Goal: Task Accomplishment & Management: Use online tool/utility

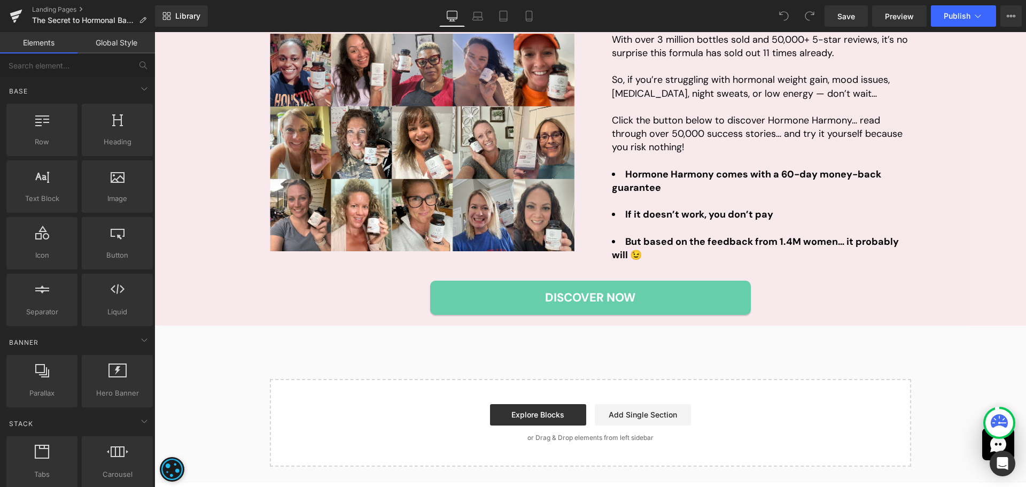
scroll to position [2286, 0]
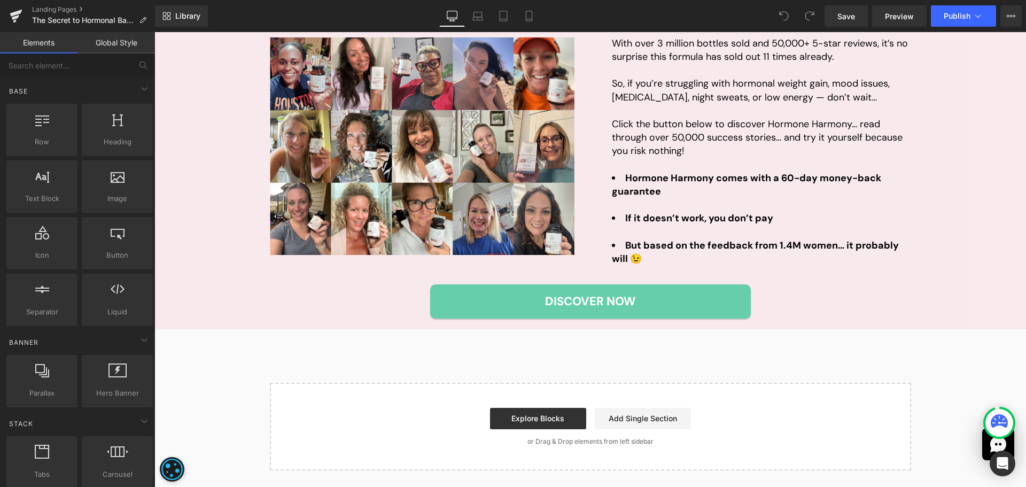
click at [224, 278] on div "Over 1.4 Million Women Have Already Tried Hormone Harmony… And It’s Selling Out…" at bounding box center [591, 150] width 872 height 335
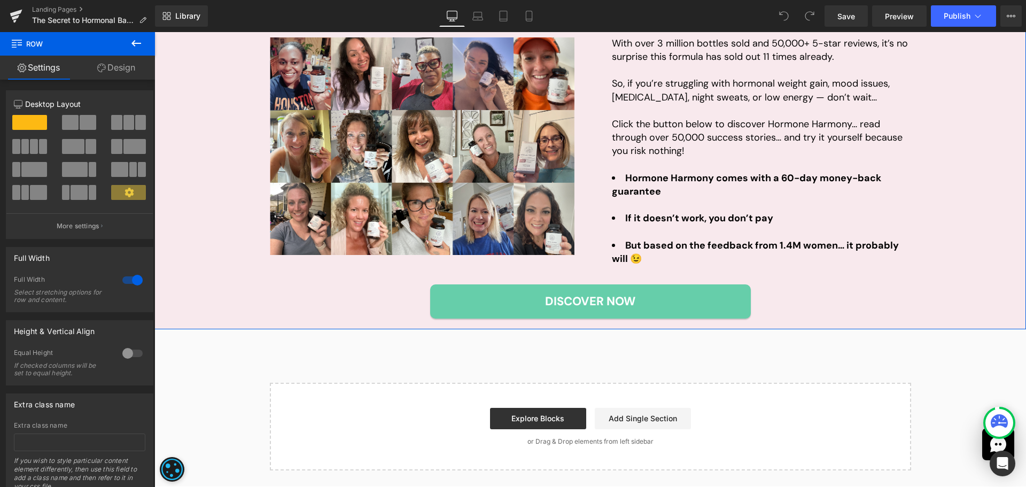
click at [116, 68] on link "Design" at bounding box center [117, 68] width 78 height 24
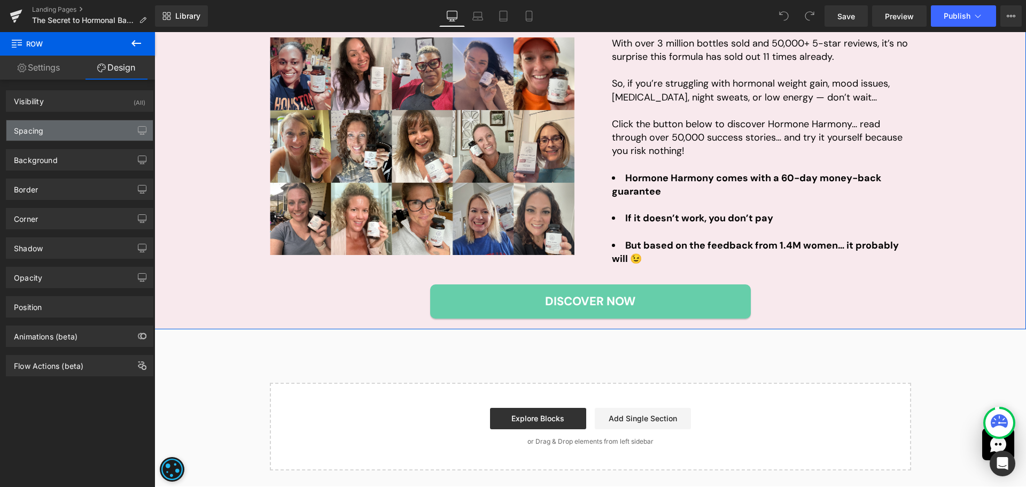
type input "0"
type input "20"
type input "0"
type input "20"
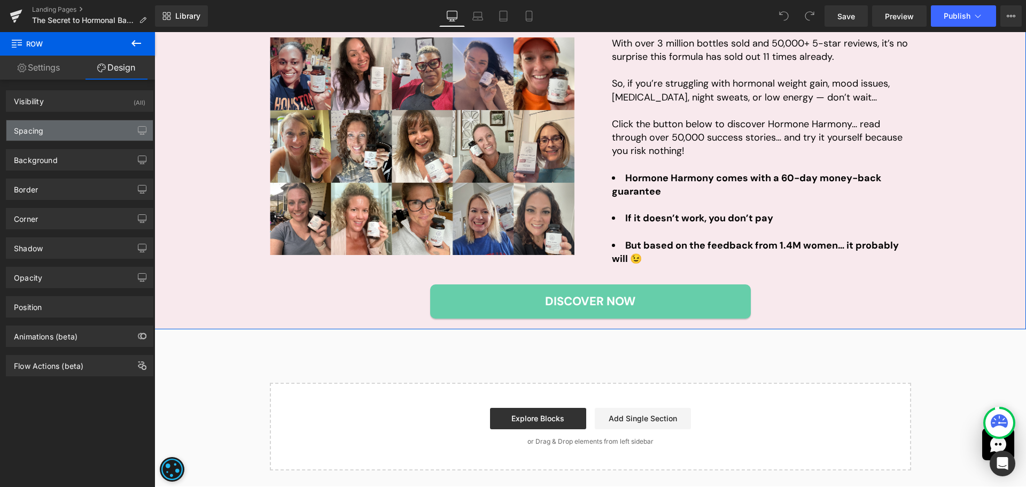
type input "0"
click at [38, 135] on div "Spacing" at bounding box center [79, 130] width 146 height 20
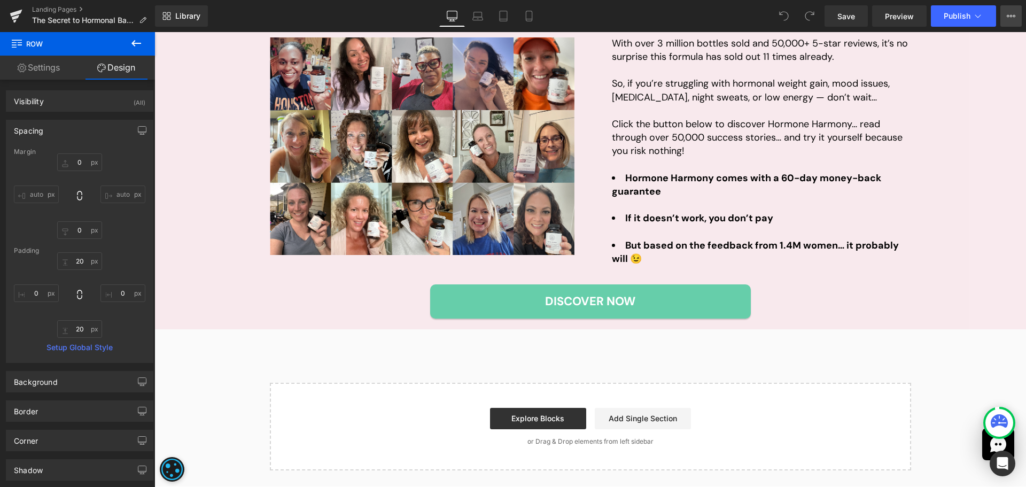
click at [1013, 19] on icon at bounding box center [1011, 16] width 9 height 9
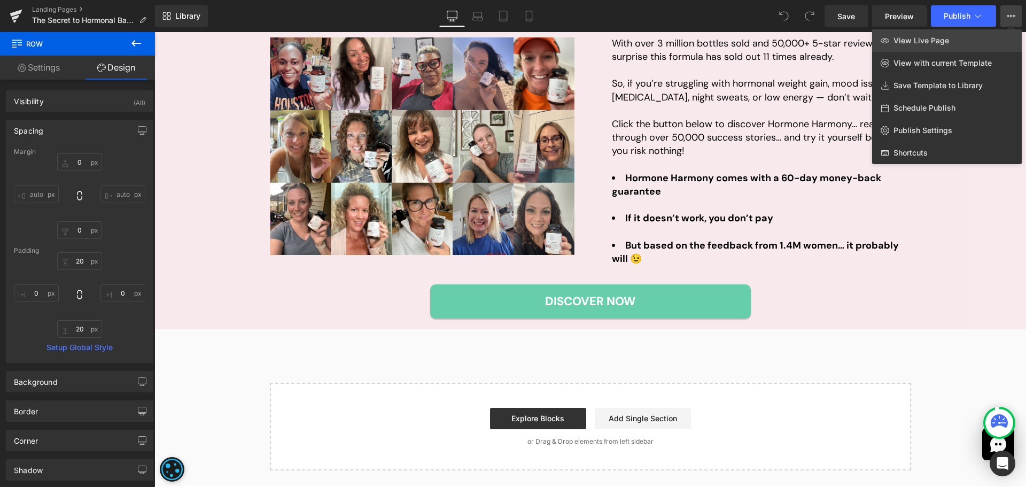
click at [982, 45] on link "View Live Page" at bounding box center [947, 40] width 150 height 22
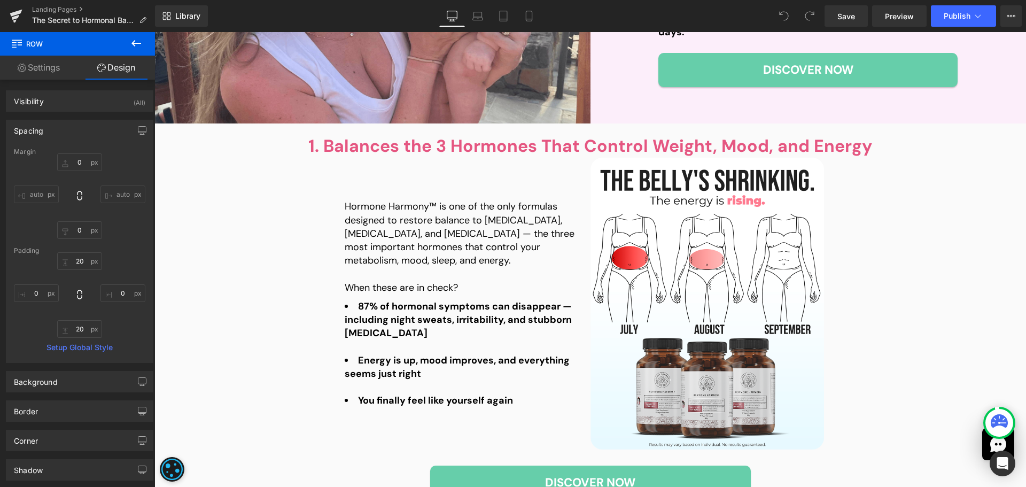
scroll to position [588, 0]
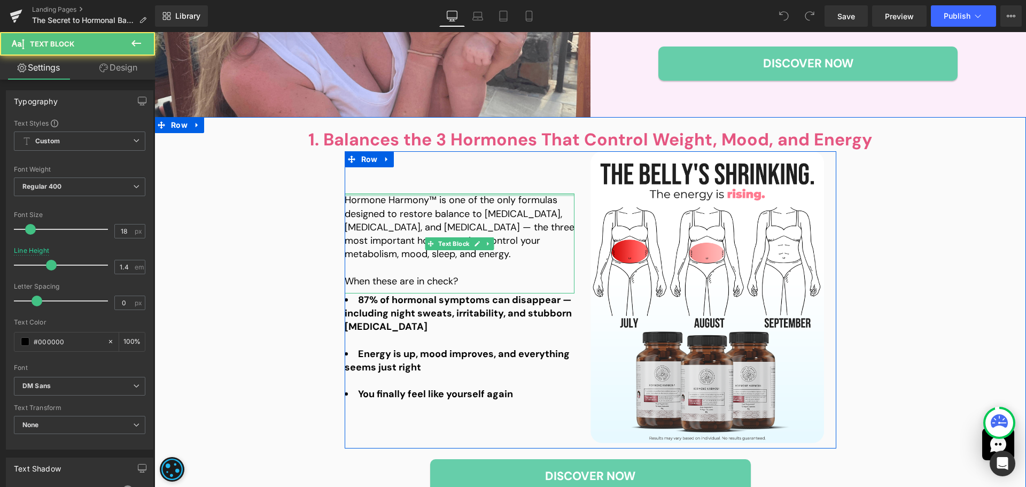
click at [429, 196] on div "Hormone Harmony™ is one of the only formulas designed to restore balance to [ME…" at bounding box center [460, 243] width 230 height 99
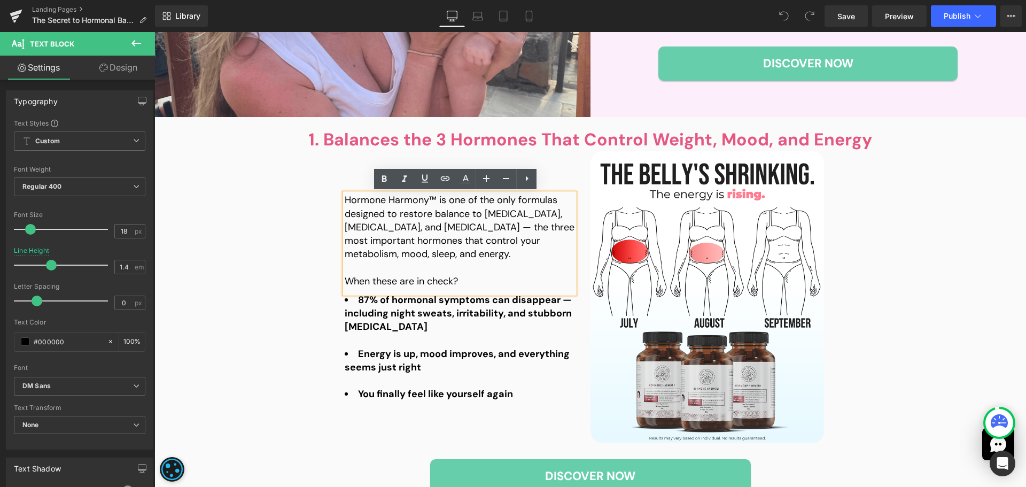
click at [434, 199] on p "Hormone Harmony™ is one of the only formulas designed to restore balance to [ME…" at bounding box center [460, 227] width 230 height 67
drag, startPoint x: 432, startPoint y: 199, endPoint x: 342, endPoint y: 200, distance: 90.4
click at [345, 200] on p "Hormone Harmony™ is one of the only formulas designed to restore balance to [ME…" at bounding box center [460, 227] width 230 height 67
click at [951, 12] on span "Publish" at bounding box center [957, 16] width 27 height 9
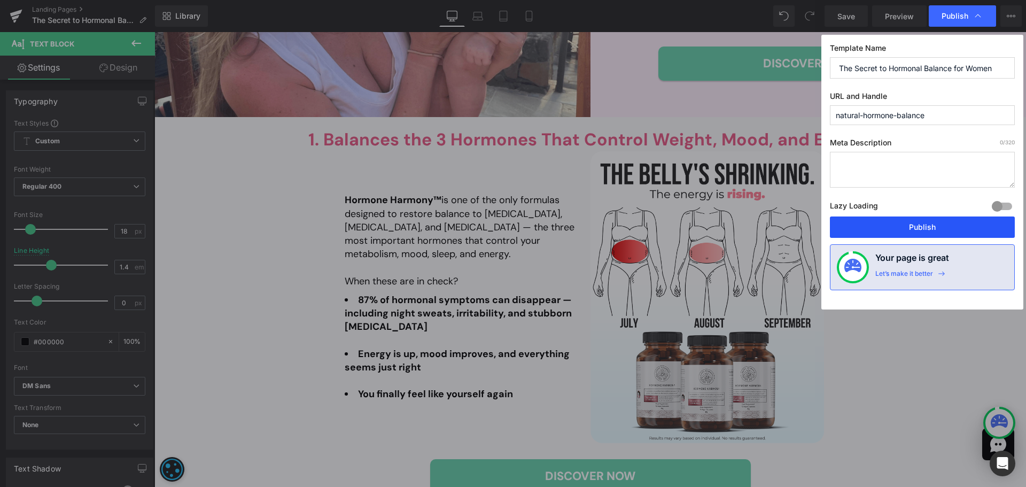
click at [910, 228] on button "Publish" at bounding box center [922, 227] width 185 height 21
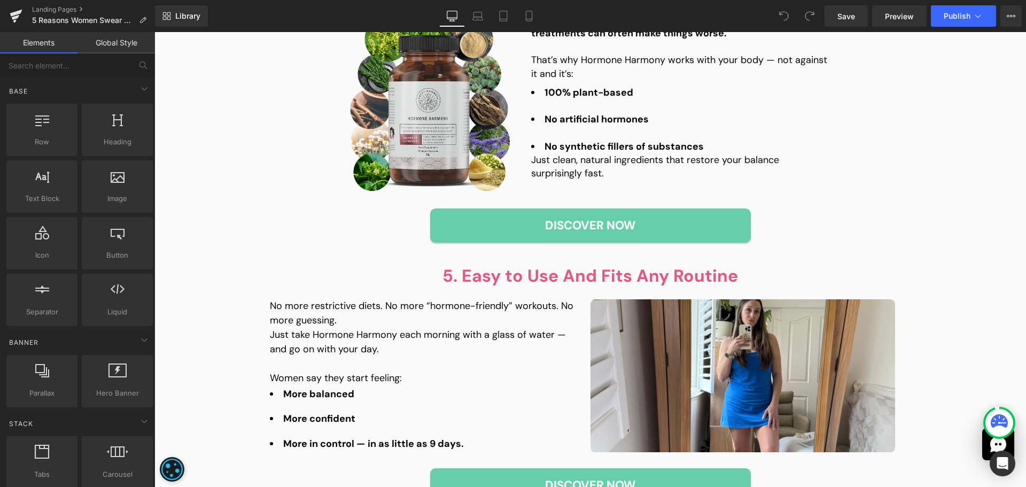
scroll to position [1657, 0]
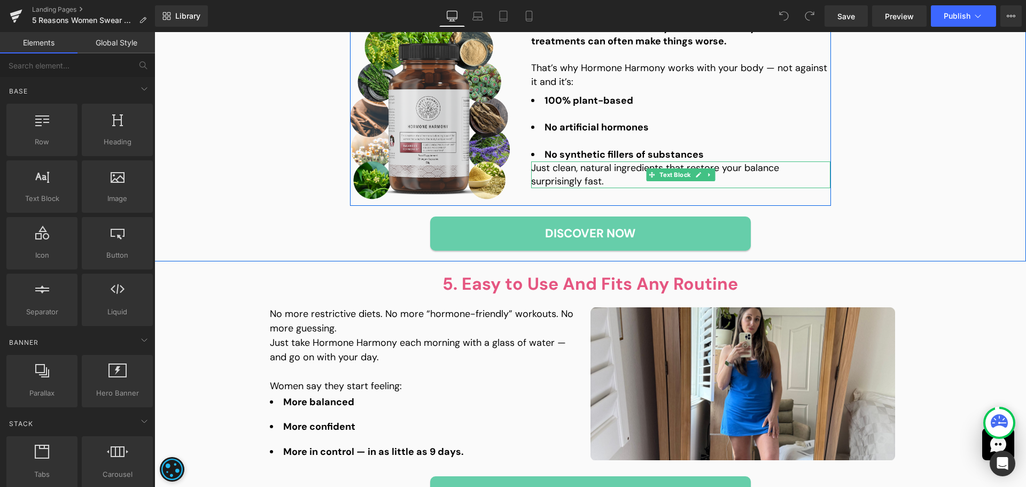
click at [602, 172] on p "Just clean, natural ingredients that restore your balance surprisingly fast." at bounding box center [680, 174] width 299 height 27
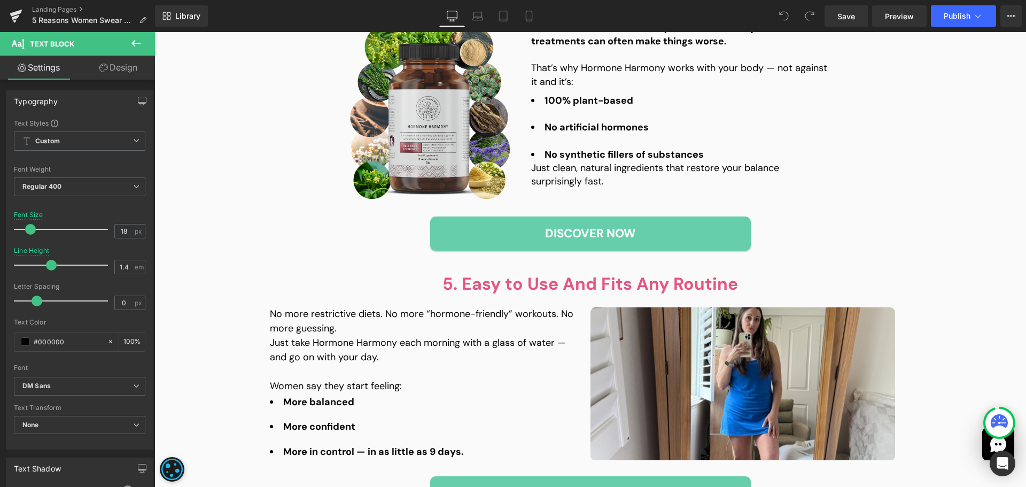
click at [127, 78] on link "Design" at bounding box center [119, 68] width 78 height 24
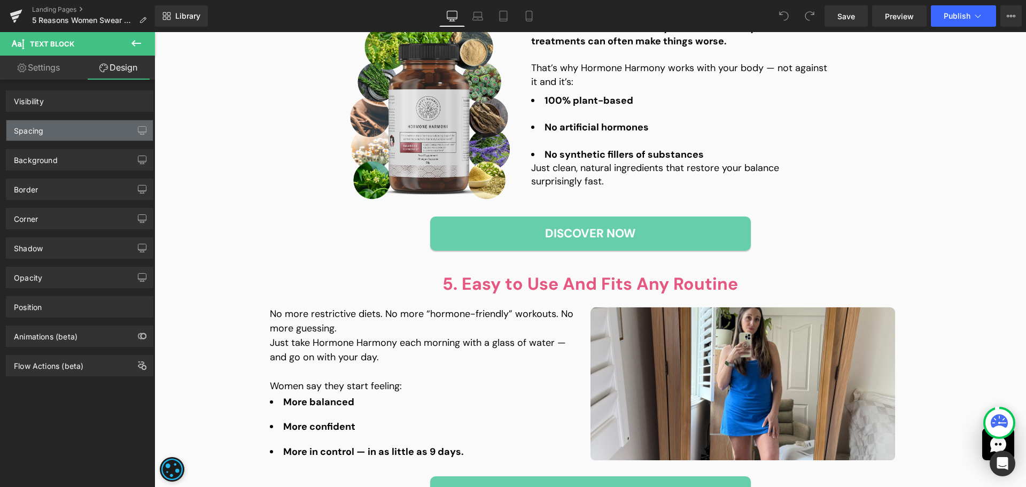
click at [52, 125] on div "Spacing" at bounding box center [79, 130] width 146 height 20
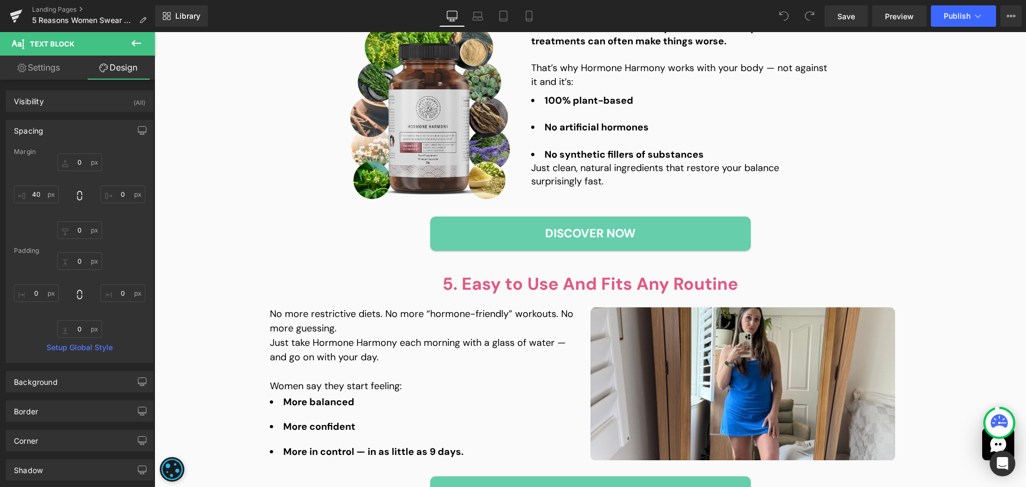
type input "0"
type input "40"
type input "0"
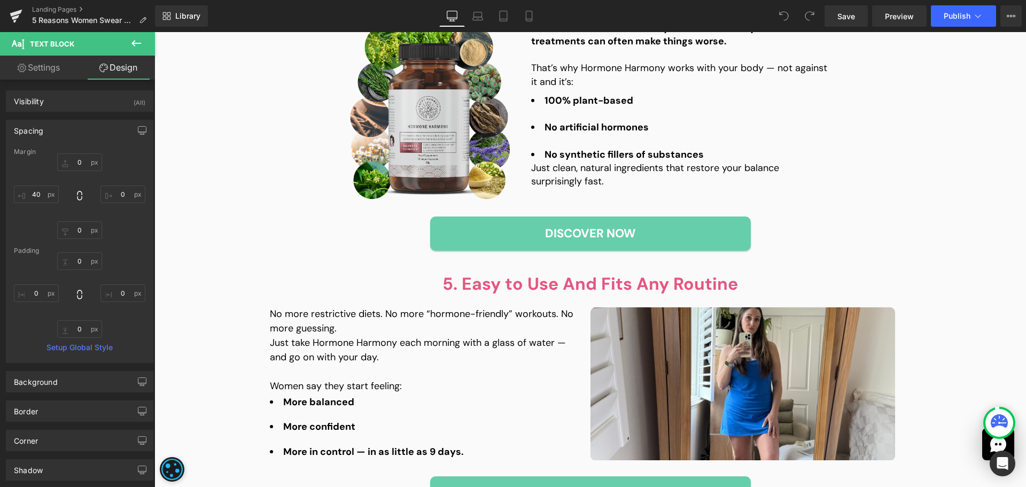
type input "0"
click at [74, 161] on input "0" at bounding box center [79, 162] width 45 height 18
click at [480, 13] on icon at bounding box center [478, 16] width 11 height 11
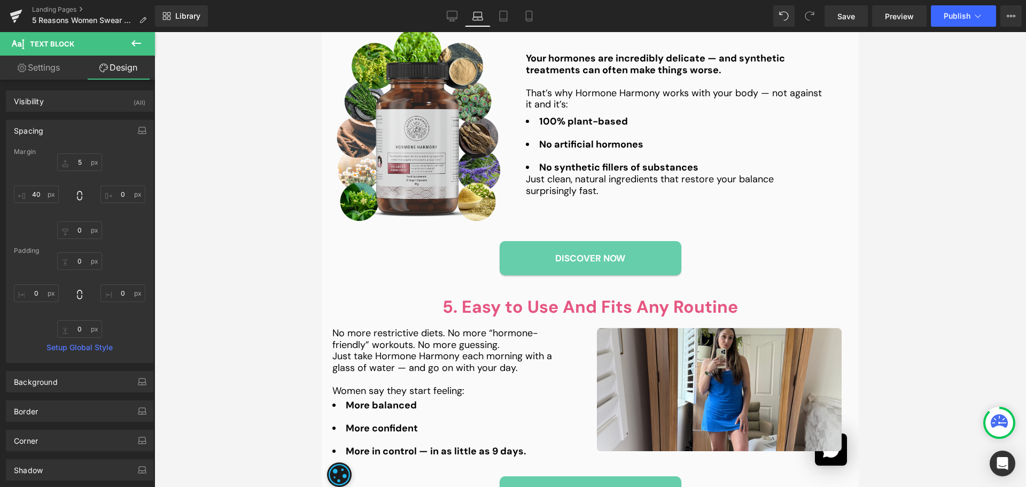
type input "0"
type input "40"
type input "0"
type input "40"
type input "0"
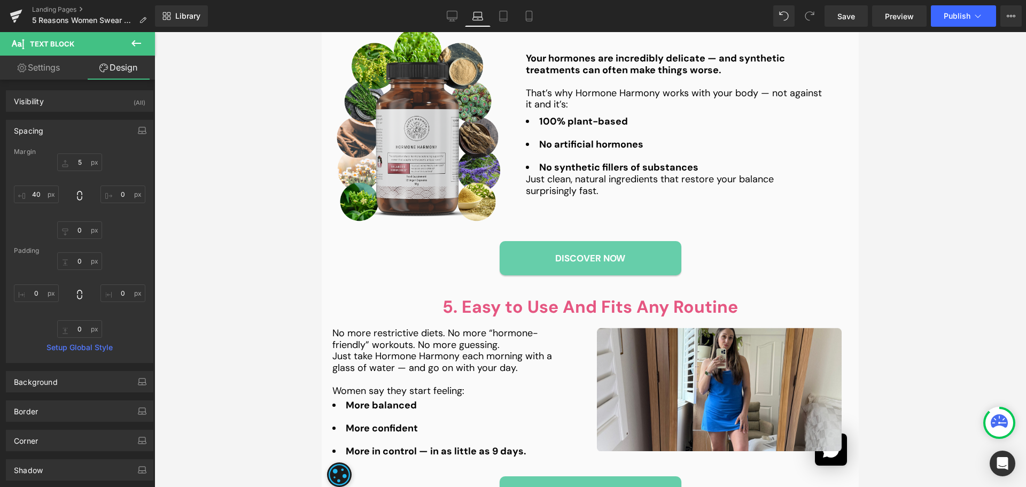
type input "0"
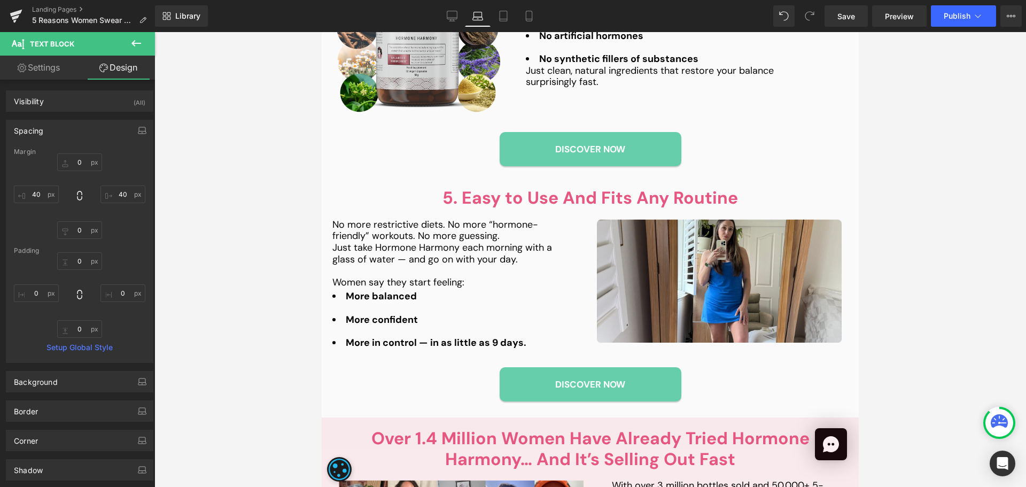
scroll to position [1542, 0]
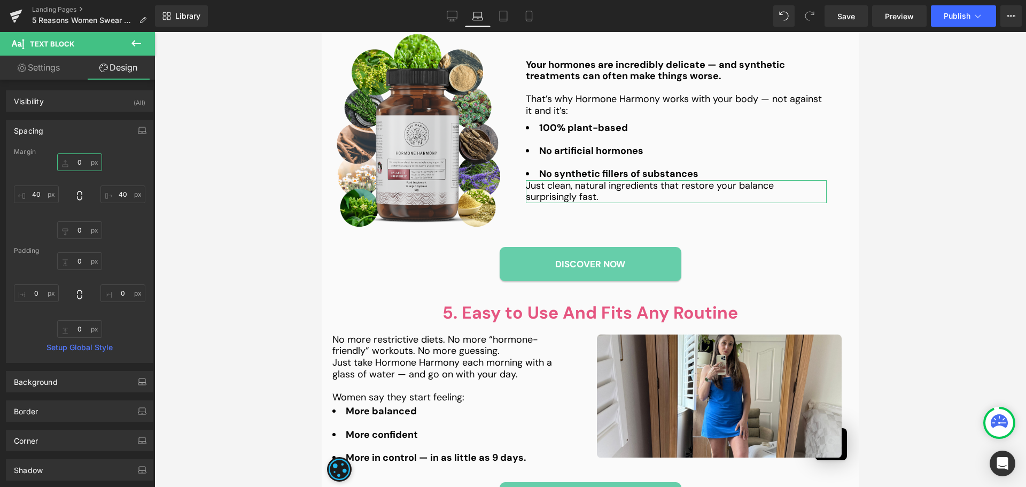
click at [74, 164] on input "0" at bounding box center [79, 162] width 45 height 18
click at [505, 18] on icon at bounding box center [503, 16] width 11 height 11
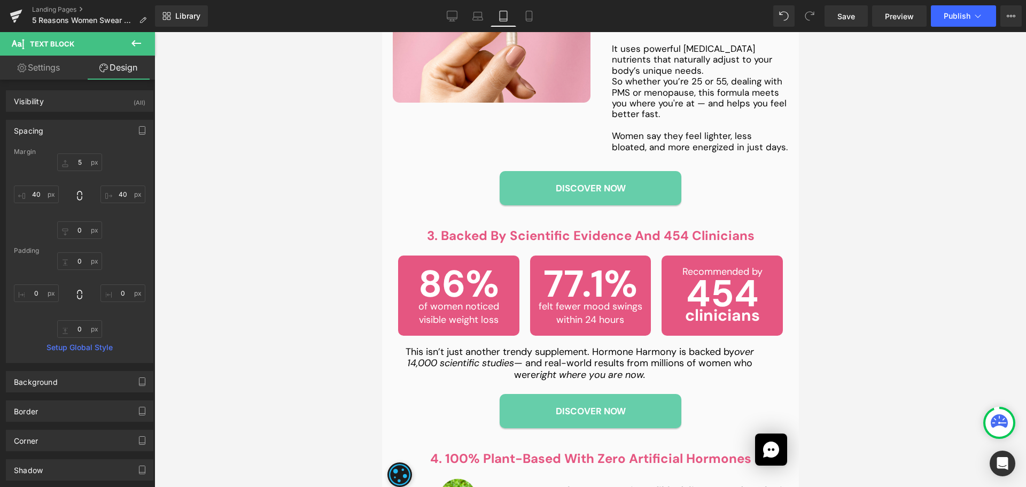
type input "0"
type input "40"
type input "0"
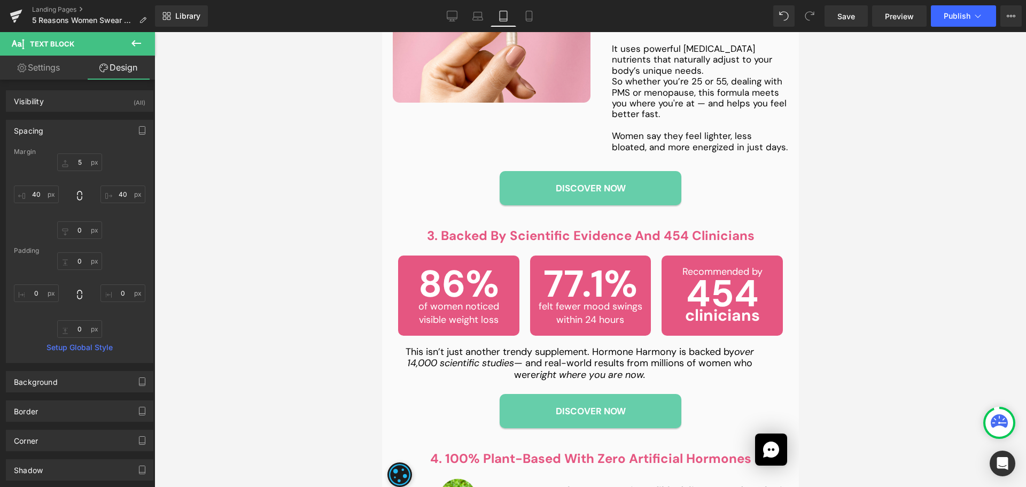
type input "0"
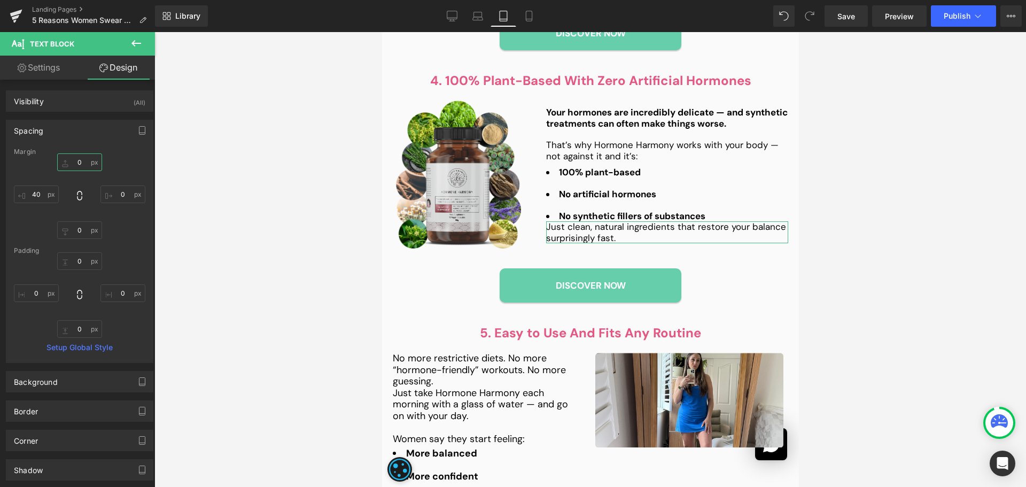
click at [81, 161] on input "0" at bounding box center [79, 162] width 45 height 18
type input "5"
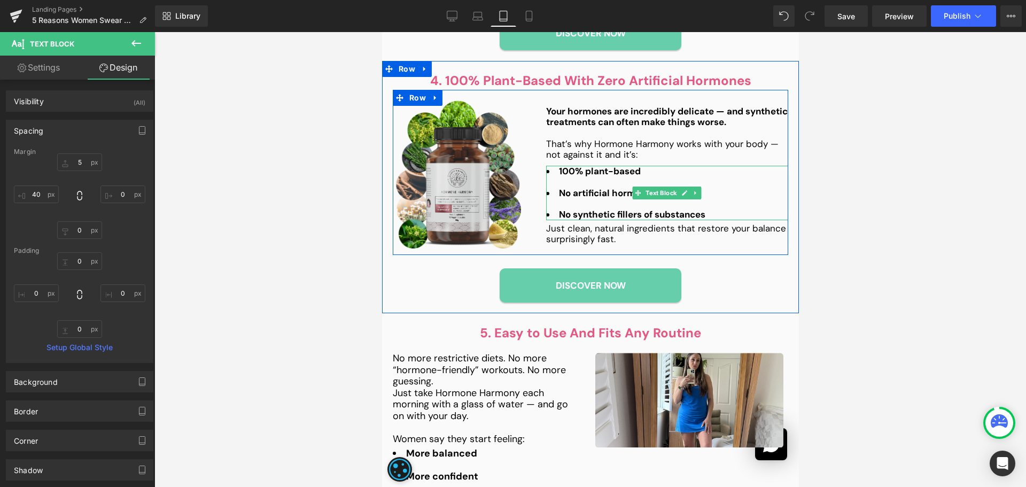
click at [601, 176] on div at bounding box center [667, 181] width 242 height 11
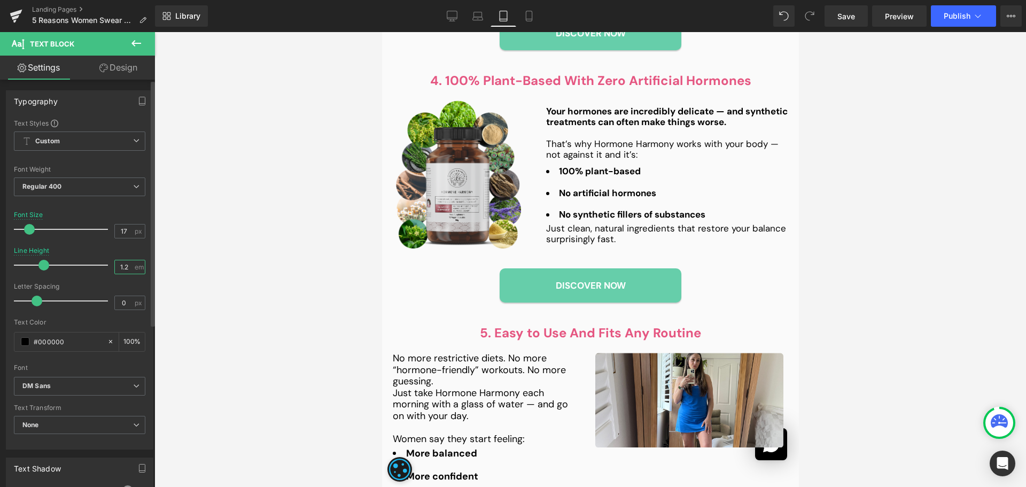
click at [127, 265] on input "1.2" at bounding box center [124, 266] width 19 height 13
type input "1"
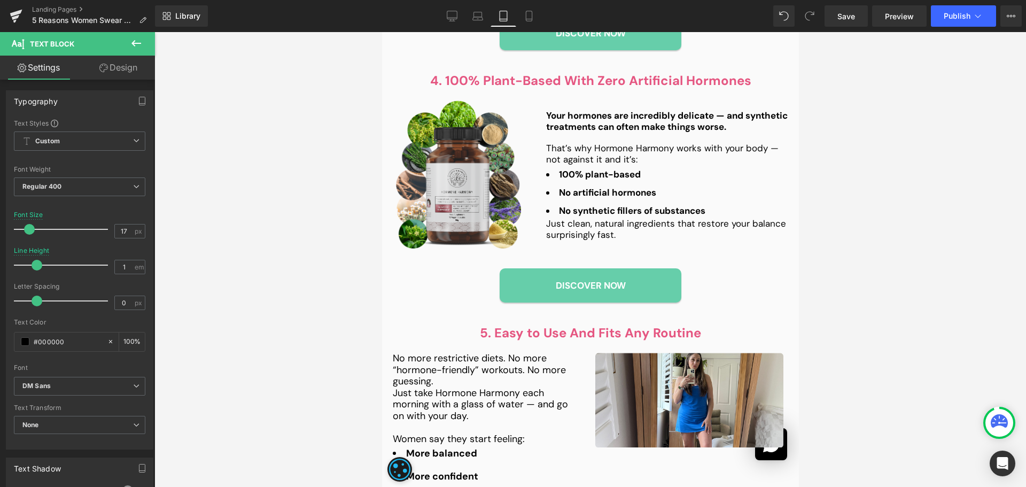
click at [835, 272] on div at bounding box center [591, 259] width 872 height 455
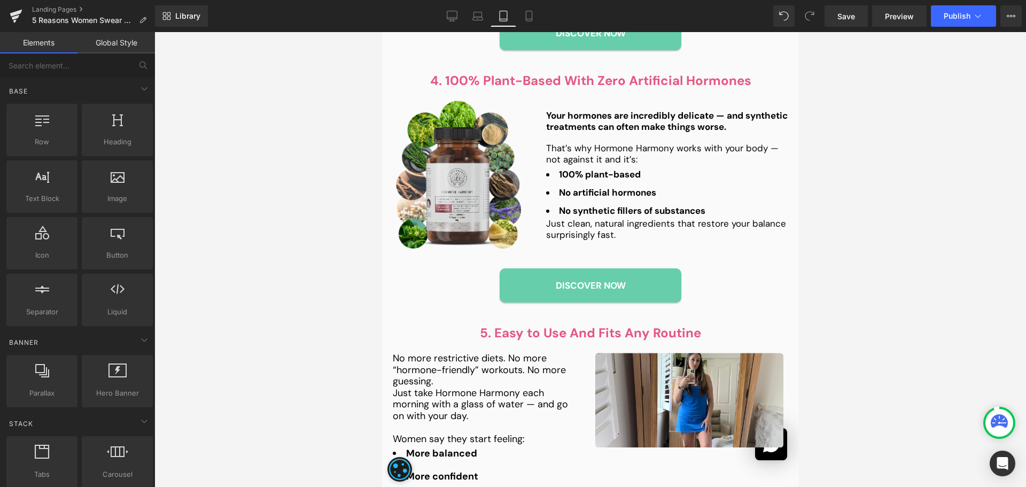
scroll to position [1313, 0]
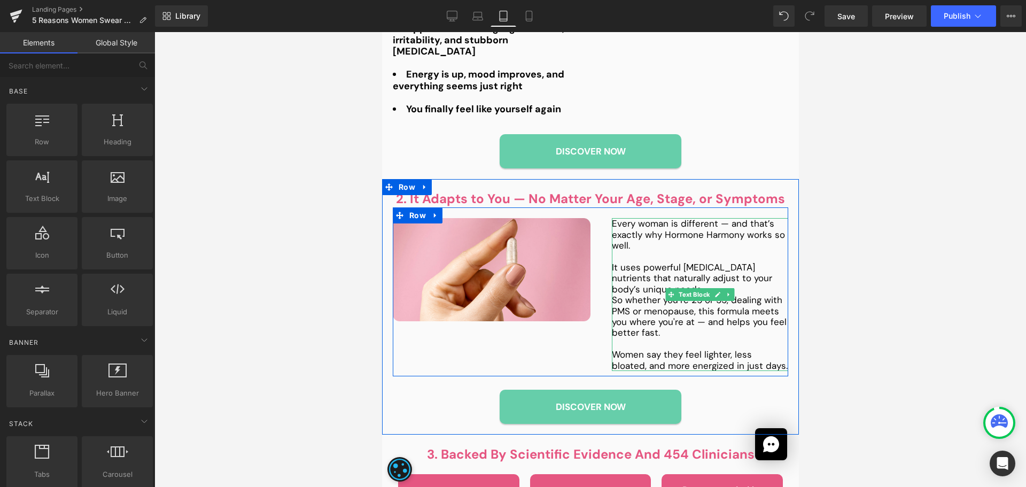
drag, startPoint x: 659, startPoint y: 282, endPoint x: 631, endPoint y: 266, distance: 32.4
click at [659, 295] on p "So whether you’re 25 or 55, dealing with PMS or menopause, this formula meets y…" at bounding box center [700, 317] width 176 height 44
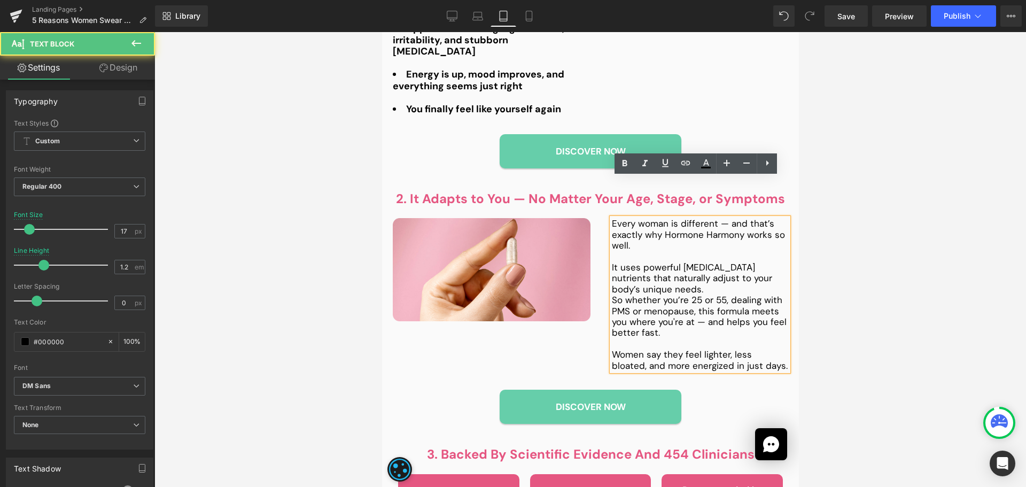
click at [612, 295] on p "So whether you’re 25 or 55, dealing with PMS or menopause, this formula meets y…" at bounding box center [700, 317] width 176 height 44
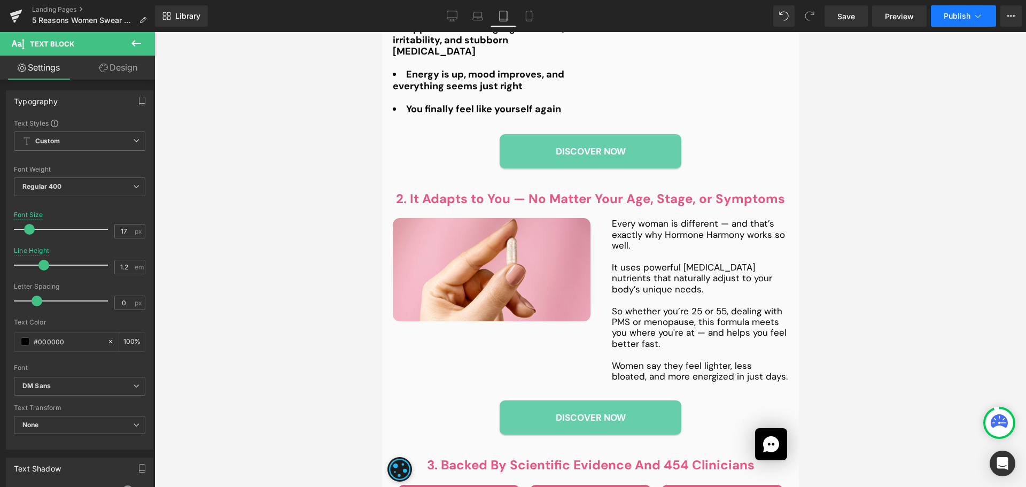
click at [955, 19] on span "Publish" at bounding box center [957, 16] width 27 height 9
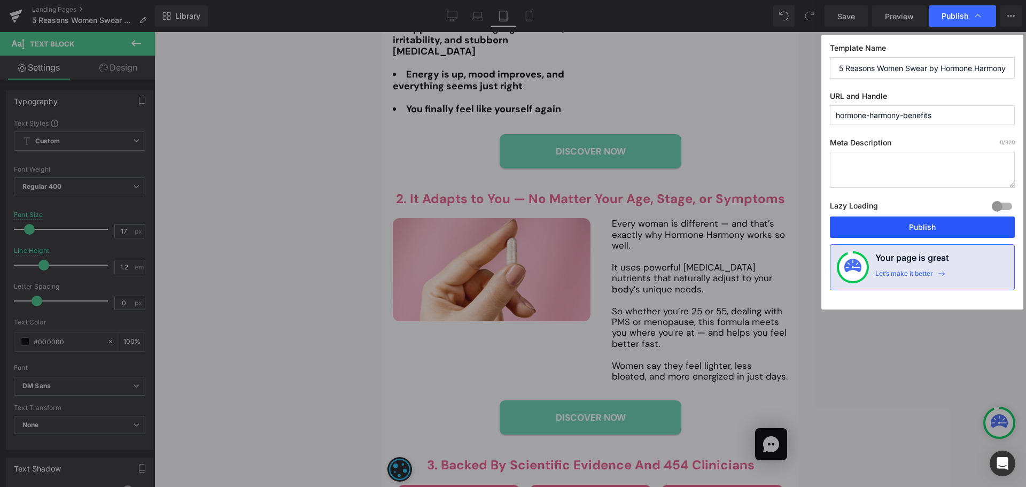
click at [967, 225] on button "Publish" at bounding box center [922, 227] width 185 height 21
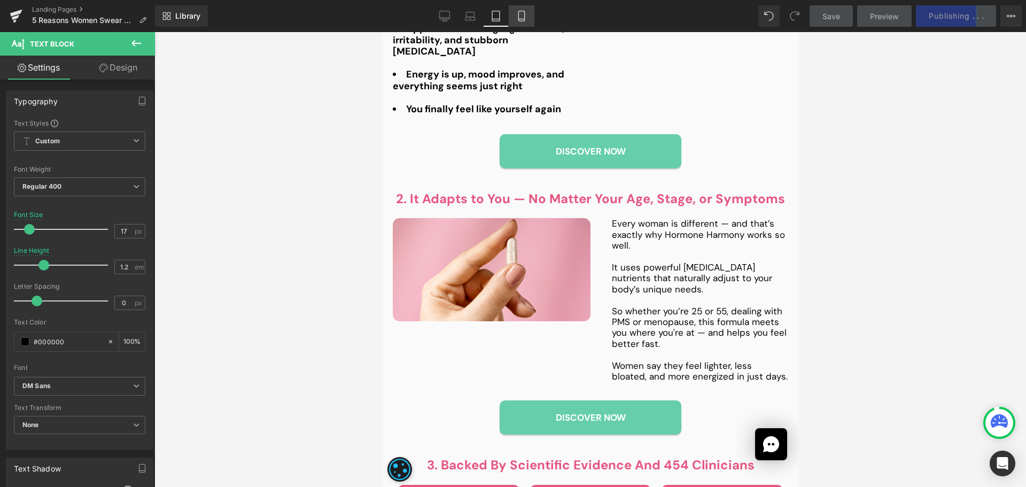
click at [516, 19] on icon at bounding box center [521, 16] width 11 height 11
type input "18"
type input "1.5"
type input "100"
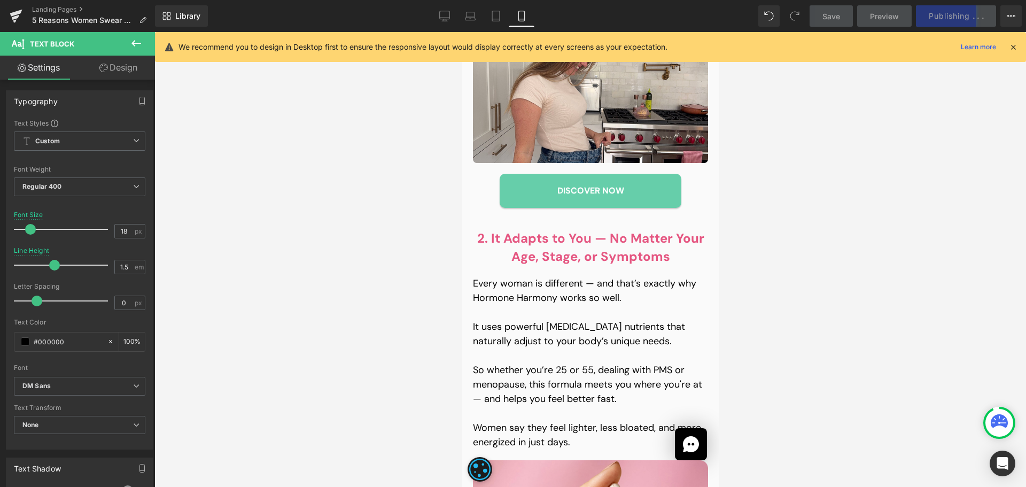
scroll to position [1383, 0]
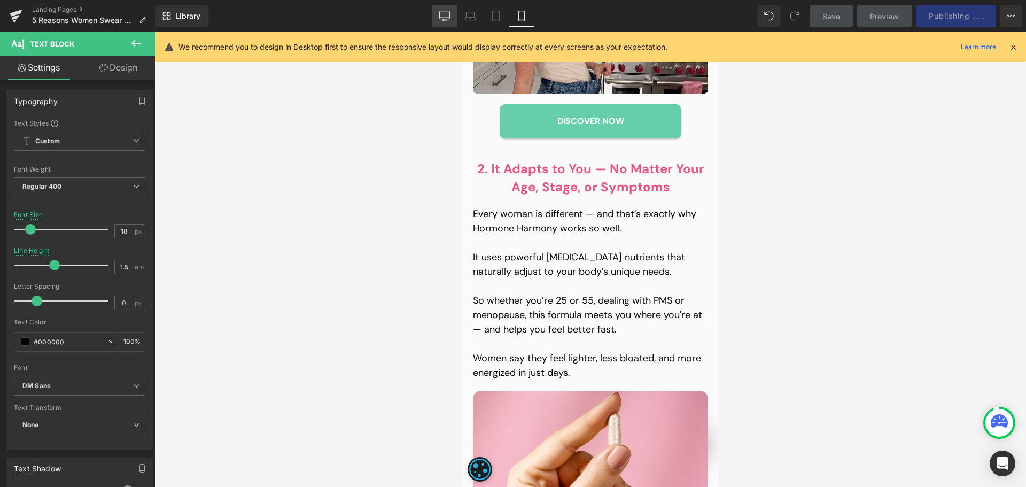
click at [446, 13] on icon at bounding box center [444, 16] width 11 height 11
type input "1.4"
type input "100"
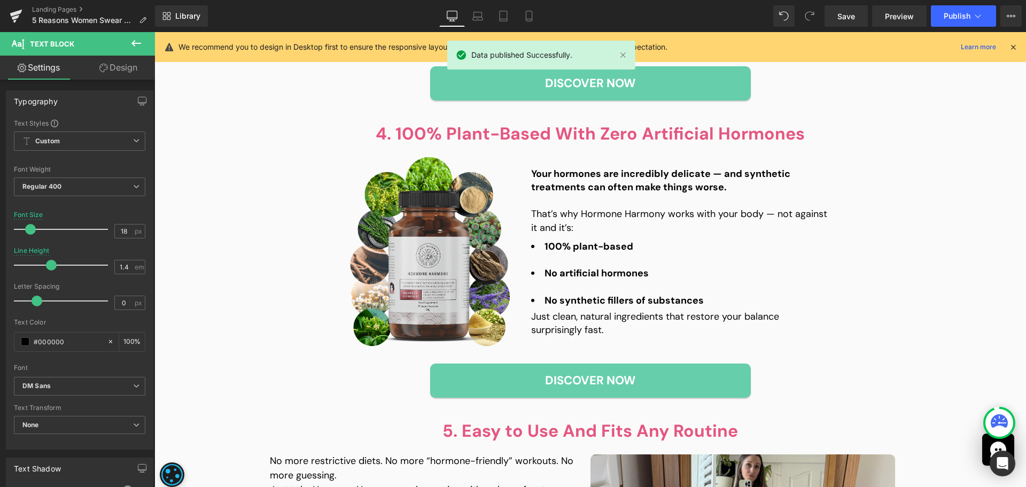
scroll to position [877, 0]
